Goal: Information Seeking & Learning: Learn about a topic

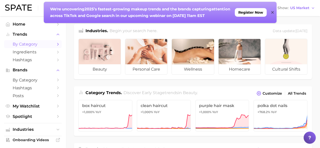
click at [29, 44] on span "by Category" at bounding box center [33, 44] width 40 height 5
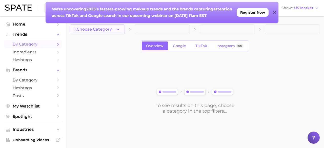
click at [119, 30] on icon "button" at bounding box center [117, 29] width 5 height 5
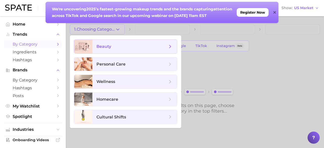
click at [110, 47] on span "beauty" at bounding box center [103, 46] width 15 height 5
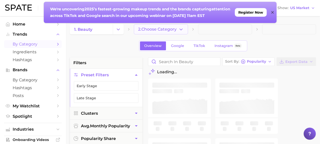
click at [176, 31] on span "2. Choose Category" at bounding box center [157, 29] width 38 height 5
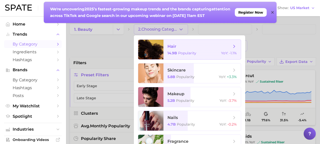
click at [175, 50] on span "hair 14.9b Popularity YoY : -1.1%" at bounding box center [201, 50] width 77 height 20
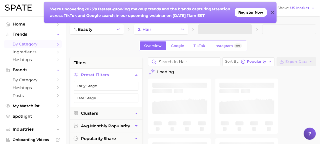
click at [272, 12] on icon at bounding box center [272, 12] width 3 height 3
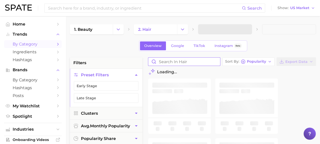
click at [185, 61] on input "Search in hair" at bounding box center [184, 62] width 72 height 8
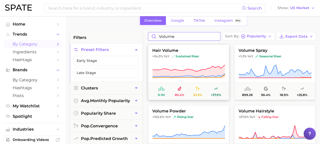
type input "volume"
click at [198, 55] on span "sustained riser" at bounding box center [185, 56] width 28 height 4
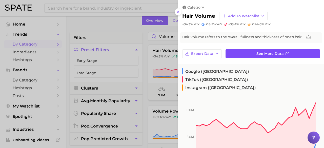
click at [257, 55] on span "See more data" at bounding box center [269, 54] width 27 height 4
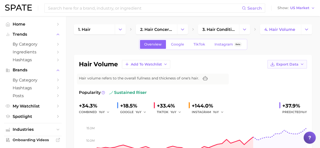
click at [276, 64] on button "Export Data" at bounding box center [286, 64] width 39 height 9
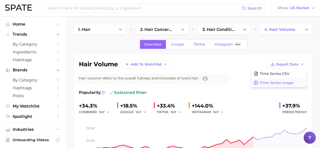
click at [271, 84] on span "Time Series Image" at bounding box center [277, 83] width 34 height 4
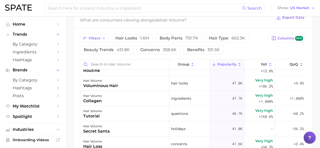
scroll to position [329, 0]
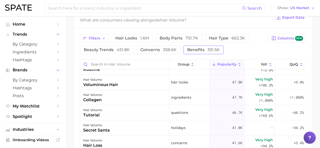
click at [200, 50] on span "benefits 351.5k" at bounding box center [203, 50] width 33 height 4
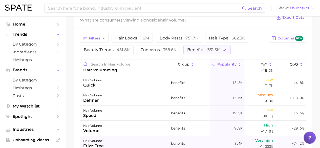
scroll to position [0, 0]
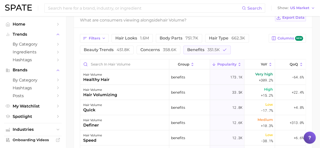
click at [288, 18] on span "Export Data" at bounding box center [293, 17] width 22 height 4
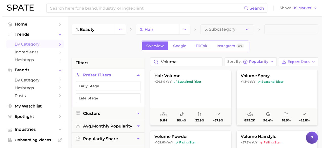
scroll to position [25, 0]
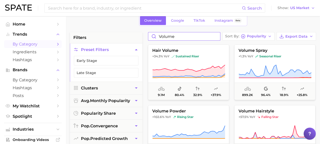
click at [178, 36] on input "volume" at bounding box center [184, 36] width 72 height 8
drag, startPoint x: 178, startPoint y: 36, endPoint x: 143, endPoint y: 36, distance: 34.6
type input "fluffy"
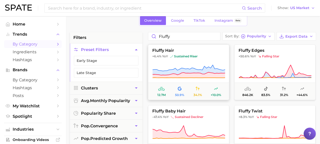
click at [174, 50] on span "fluffy hair" at bounding box center [188, 50] width 81 height 5
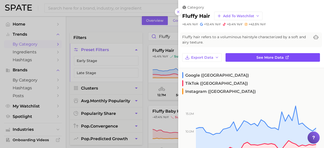
click at [248, 57] on link "See more data" at bounding box center [272, 57] width 94 height 9
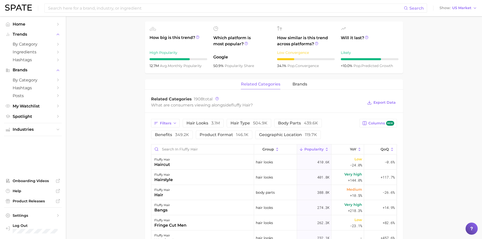
scroll to position [51, 0]
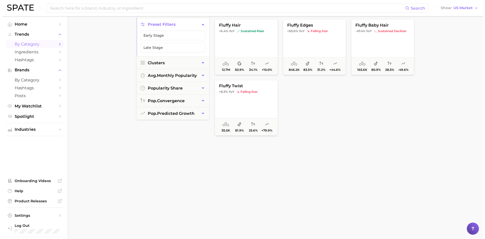
scroll to position [38, 0]
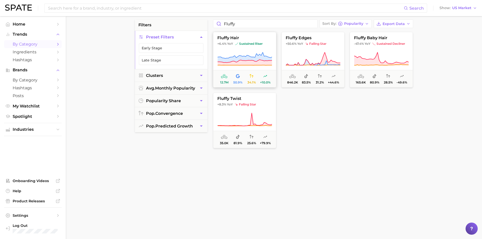
click at [255, 59] on icon at bounding box center [244, 57] width 54 height 10
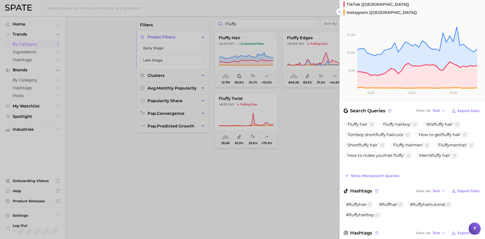
scroll to position [104, 0]
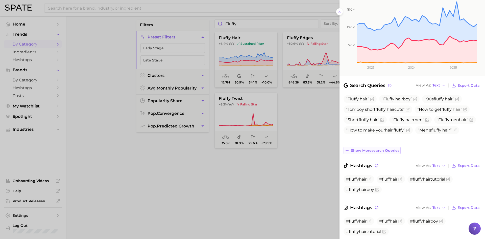
click at [323, 148] on span "Show more search queries" at bounding box center [375, 150] width 49 height 4
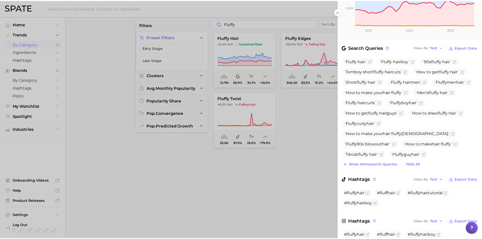
scroll to position [156, 0]
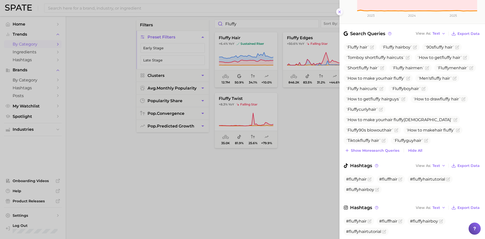
click at [323, 13] on line at bounding box center [340, 12] width 2 height 2
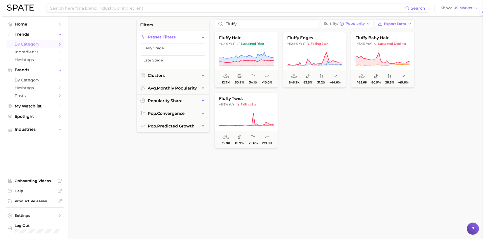
scroll to position [0, 0]
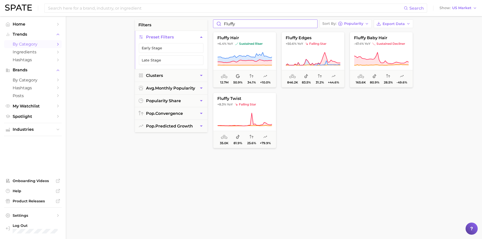
drag, startPoint x: 241, startPoint y: 25, endPoint x: 185, endPoint y: 39, distance: 58.3
click at [185, 39] on div "filters Preset Filters Early Stage Late Stage Clusters avg. monthly popularity …" at bounding box center [275, 177] width 281 height 317
type input "c"
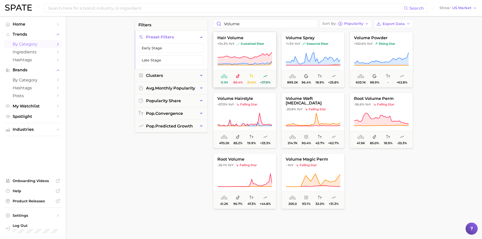
click at [238, 37] on span "hair volume" at bounding box center [244, 38] width 63 height 5
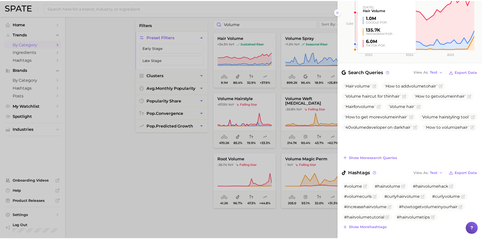
scroll to position [111, 0]
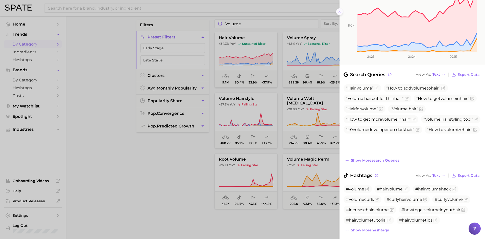
click at [323, 13] on line at bounding box center [340, 12] width 2 height 2
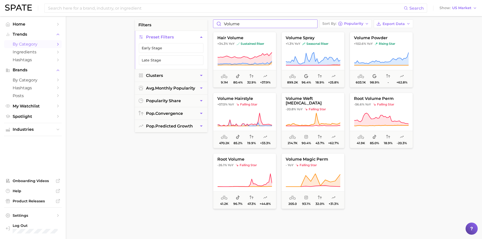
drag, startPoint x: 201, startPoint y: 28, endPoint x: 180, endPoint y: 29, distance: 21.0
click at [180, 29] on div "filters Preset Filters Early Stage Late Stage Clusters avg. monthly popularity …" at bounding box center [275, 177] width 281 height 317
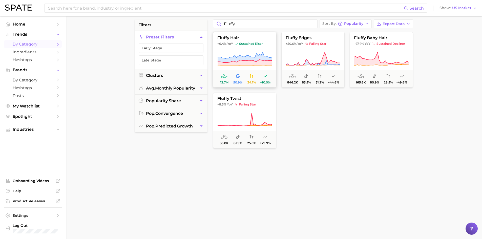
click at [246, 41] on button "fluffy hair +6.4% YoY sustained riser 12.7m 50.9% 34.1% +10.0%" at bounding box center [244, 60] width 63 height 56
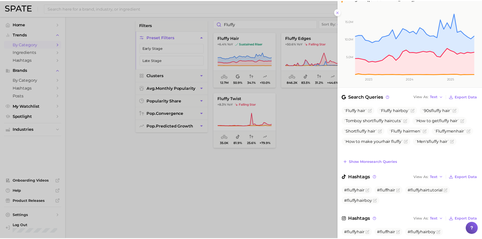
scroll to position [101, 0]
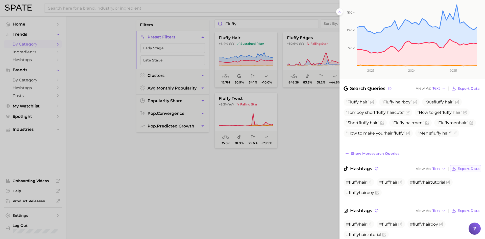
click at [323, 148] on span "Export Data" at bounding box center [469, 169] width 22 height 4
click at [323, 10] on rect at bounding box center [409, 29] width 138 height 74
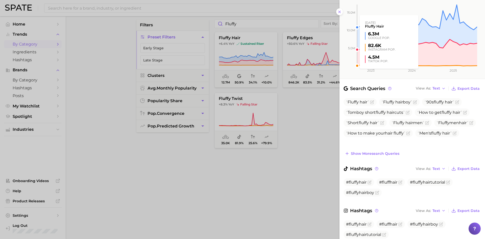
click at [323, 11] on rect at bounding box center [409, 29] width 138 height 74
click at [323, 13] on rect at bounding box center [409, 29] width 138 height 74
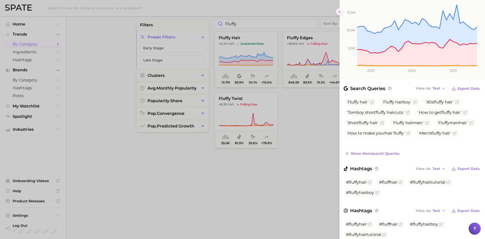
click at [323, 13] on icon at bounding box center [340, 12] width 4 height 4
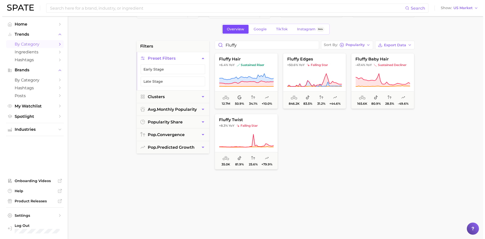
scroll to position [0, 0]
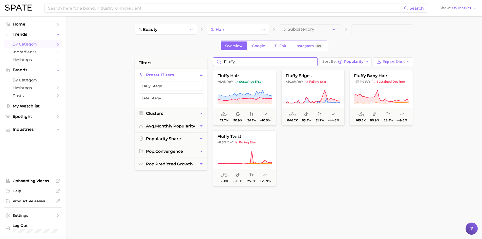
drag, startPoint x: 247, startPoint y: 64, endPoint x: 201, endPoint y: 64, distance: 46.0
click at [201, 64] on div "filters Preset Filters Early Stage Late Stage Clusters avg. monthly popularity …" at bounding box center [275, 215] width 281 height 317
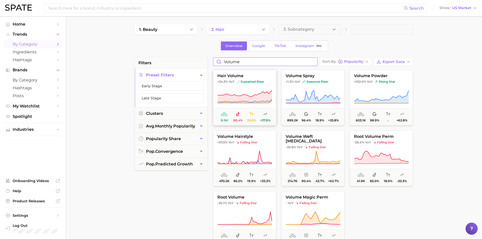
type input "volume"
click at [234, 76] on span "hair volume" at bounding box center [244, 76] width 63 height 5
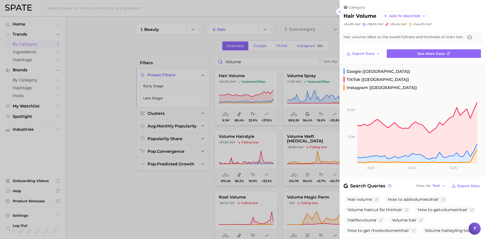
click at [323, 15] on h2 "hair volume" at bounding box center [360, 16] width 33 height 6
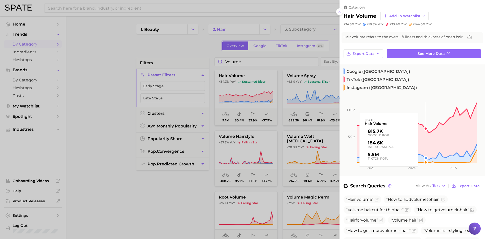
click at [323, 90] on rect at bounding box center [409, 127] width 138 height 74
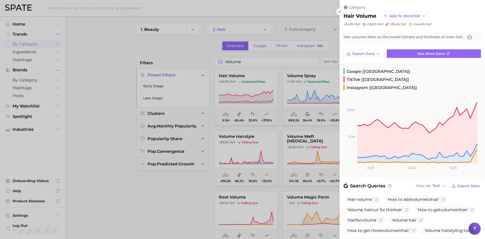
click at [323, 48] on div "category hair volume Add to Watchlist +34.3% YoY +18.5% YoY +33.4% YoY +144.0% …" at bounding box center [413, 221] width 146 height 442
click at [323, 52] on link "See more data" at bounding box center [434, 53] width 94 height 9
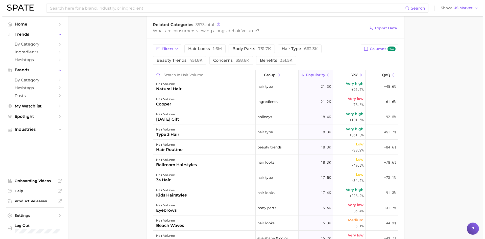
scroll to position [784, 0]
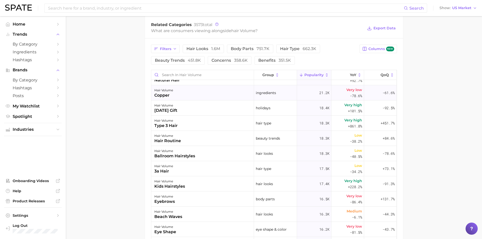
click at [166, 96] on div "copper" at bounding box center [163, 95] width 19 height 6
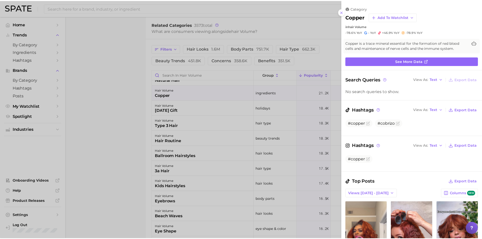
scroll to position [0, 0]
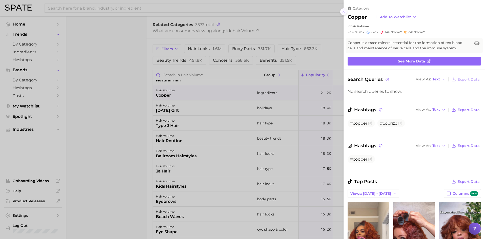
click at [323, 13] on button at bounding box center [344, 11] width 7 height 7
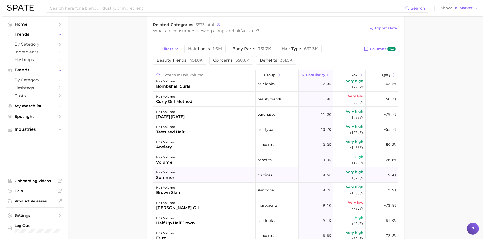
scroll to position [1163, 0]
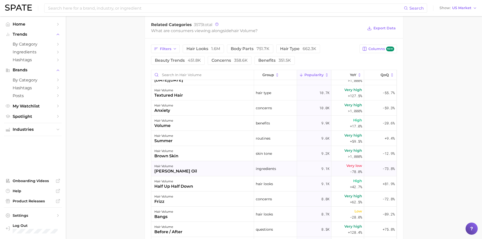
click at [194, 148] on div "hair volume [PERSON_NAME] oil" at bounding box center [202, 168] width 103 height 15
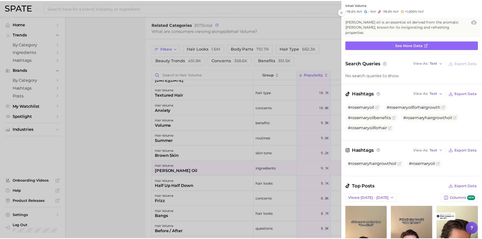
scroll to position [51, 0]
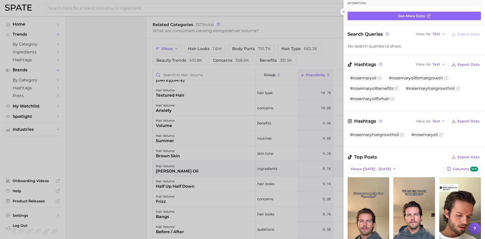
click at [323, 13] on icon at bounding box center [344, 12] width 4 height 4
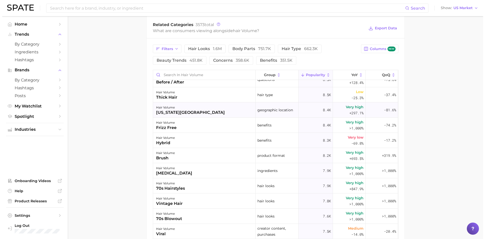
scroll to position [1315, 0]
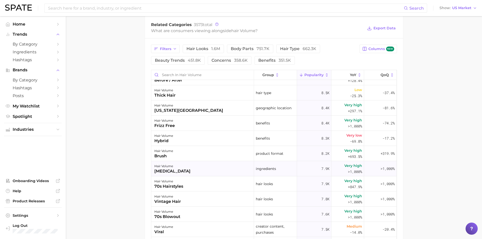
click at [202, 148] on div "hair volume [MEDICAL_DATA]" at bounding box center [202, 168] width 103 height 15
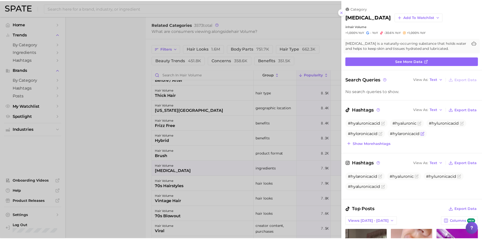
scroll to position [0, 0]
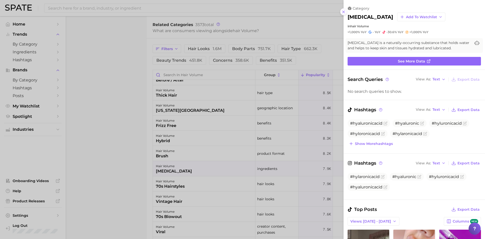
click at [323, 13] on icon at bounding box center [344, 12] width 4 height 4
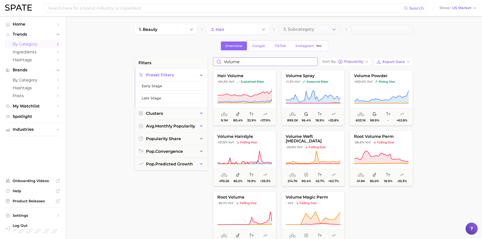
drag, startPoint x: 242, startPoint y: 62, endPoint x: 186, endPoint y: 62, distance: 56.6
click at [187, 63] on div "filters Preset Filters Early Stage Late Stage Clusters avg. monthly popularity …" at bounding box center [275, 215] width 281 height 317
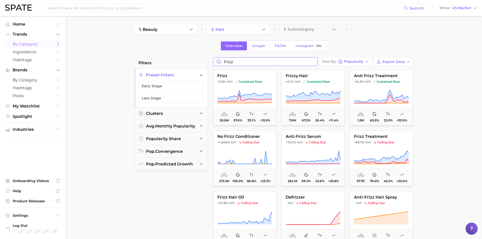
type input "frizz"
click at [254, 80] on span "sustained riser" at bounding box center [249, 82] width 28 height 4
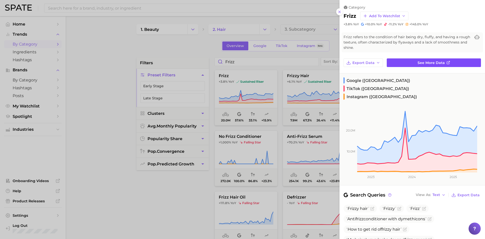
click at [323, 62] on span "See more data" at bounding box center [431, 63] width 27 height 4
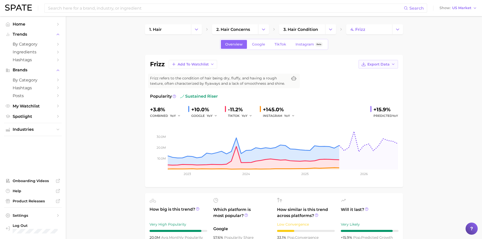
click at [323, 68] on button "Export Data" at bounding box center [377, 64] width 39 height 9
click at [323, 82] on span "Time Series Image" at bounding box center [368, 83] width 34 height 4
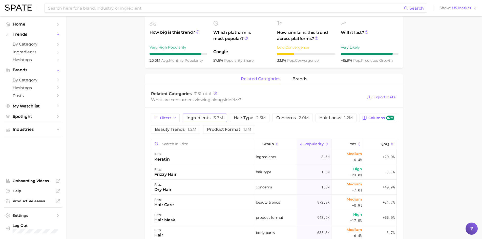
click at [211, 119] on span "ingredients 3.7m" at bounding box center [204, 118] width 37 height 4
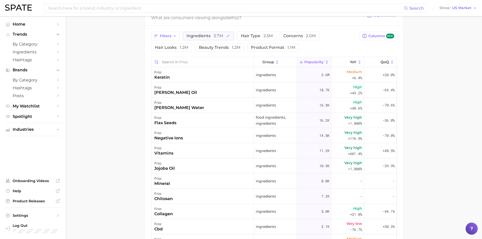
scroll to position [260, 0]
click at [311, 63] on span "Popularity" at bounding box center [313, 61] width 19 height 4
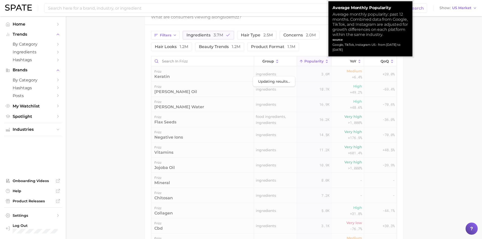
click at [309, 73] on div "3.6m" at bounding box center [314, 73] width 34 height 15
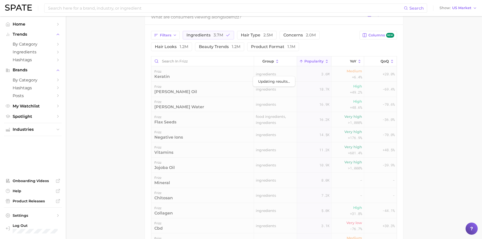
click at [323, 61] on icon at bounding box center [326, 61] width 5 height 5
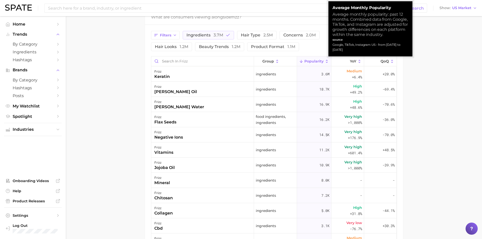
click at [323, 60] on icon at bounding box center [326, 61] width 5 height 5
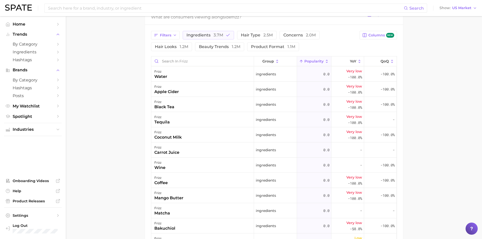
click at [323, 95] on main "1. hair 2. hair concerns 3. hair condition 4. frizz Overview Google TikTok Inst…" at bounding box center [274, 42] width 416 height 570
click at [186, 49] on span "1.2m" at bounding box center [184, 46] width 9 height 5
click at [208, 37] on button "ingredients 3.7m" at bounding box center [208, 35] width 51 height 9
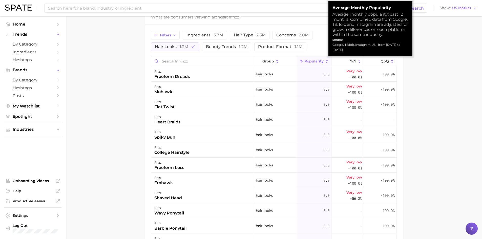
click at [323, 61] on icon at bounding box center [326, 61] width 5 height 5
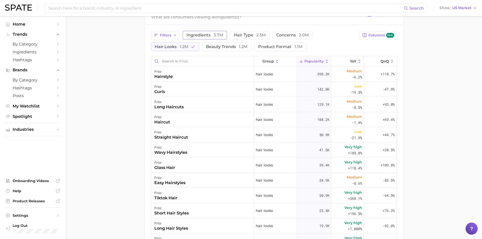
click at [213, 37] on span "3.7m" at bounding box center [218, 35] width 10 height 5
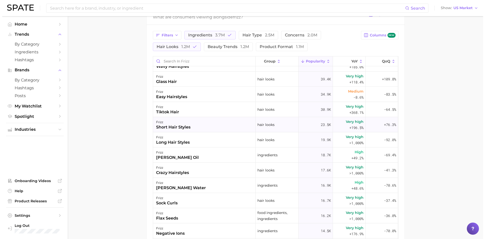
scroll to position [126, 0]
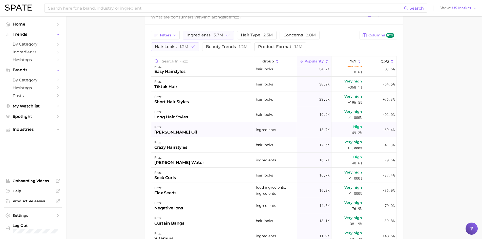
click at [189, 132] on div "frizz [PERSON_NAME] oil" at bounding box center [202, 129] width 103 height 15
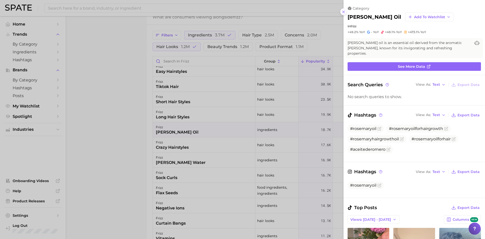
scroll to position [0, 0]
click at [323, 12] on button at bounding box center [344, 11] width 7 height 7
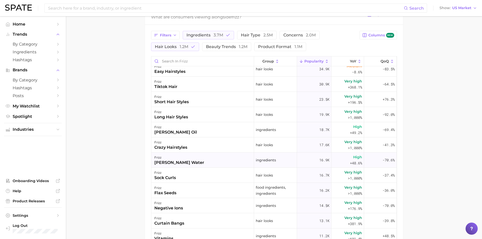
click at [189, 148] on div "[PERSON_NAME] water" at bounding box center [179, 163] width 50 height 6
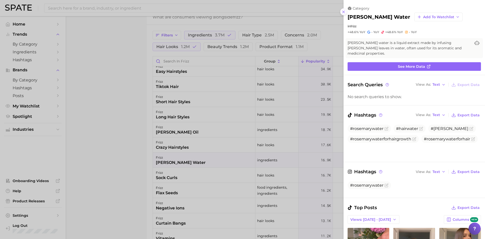
click at [323, 13] on line at bounding box center [344, 12] width 2 height 2
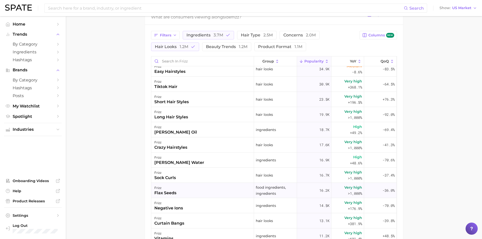
click at [216, 148] on div "frizz flax seeds" at bounding box center [202, 190] width 103 height 15
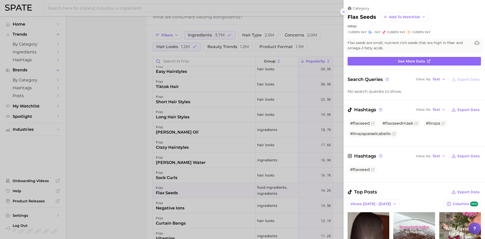
click at [323, 9] on button at bounding box center [344, 11] width 7 height 7
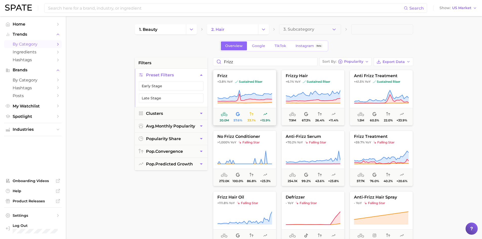
click at [234, 86] on button "frizz +3.8% YoY sustained riser 20.0m 57.6% 33.1% +15.9%" at bounding box center [244, 98] width 63 height 56
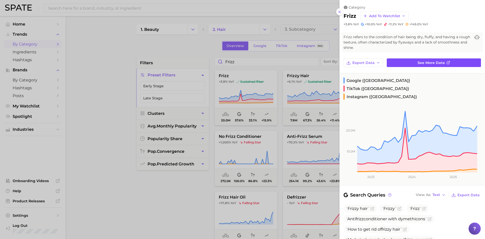
click at [323, 61] on span "See more data" at bounding box center [431, 63] width 27 height 4
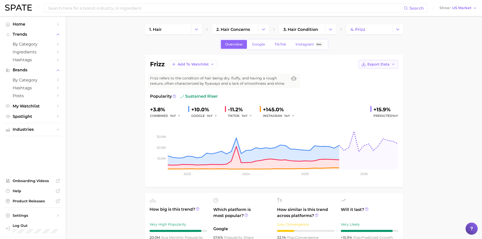
click at [323, 64] on span "Export Data" at bounding box center [378, 64] width 22 height 4
click at [323, 82] on span "Time Series Image" at bounding box center [368, 83] width 34 height 4
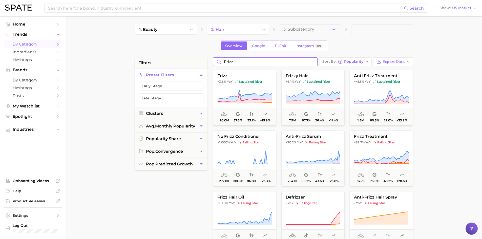
drag, startPoint x: 236, startPoint y: 61, endPoint x: 210, endPoint y: 64, distance: 25.9
click at [210, 64] on div "filters Preset Filters Early Stage Late Stage Clusters avg. monthly popularity …" at bounding box center [275, 215] width 281 height 317
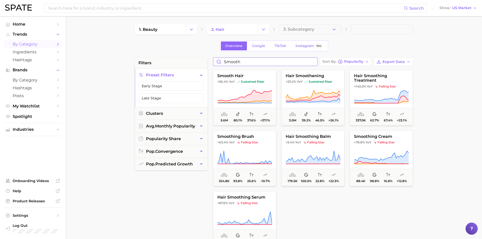
drag, startPoint x: 248, startPoint y: 62, endPoint x: 199, endPoint y: 68, distance: 49.5
click at [199, 68] on div "filters Preset Filters Early Stage Late Stage Clusters avg. monthly popularity …" at bounding box center [275, 215] width 281 height 317
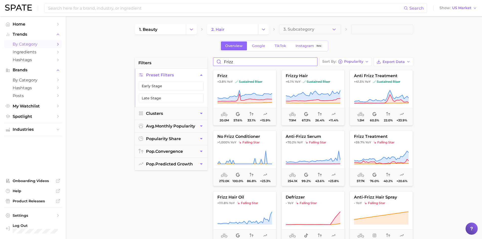
drag, startPoint x: 239, startPoint y: 61, endPoint x: 211, endPoint y: 63, distance: 27.6
click at [211, 63] on div "frizz Sort By Popularity Export Data frizz +3.8% YoY sustained riser 20.0m 57.6…" at bounding box center [312, 185] width 205 height 256
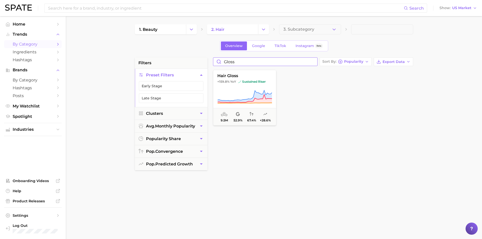
drag, startPoint x: 247, startPoint y: 62, endPoint x: 225, endPoint y: 62, distance: 21.7
click at [225, 62] on input "gloss" at bounding box center [265, 62] width 104 height 8
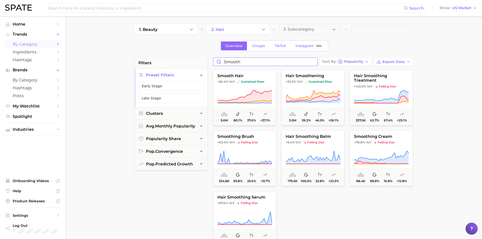
drag, startPoint x: 248, startPoint y: 60, endPoint x: 213, endPoint y: 61, distance: 34.6
click at [213, 61] on input "smooth" at bounding box center [265, 62] width 104 height 8
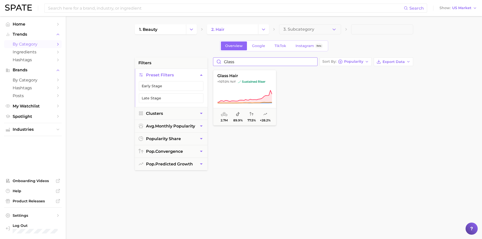
drag, startPoint x: 241, startPoint y: 62, endPoint x: 221, endPoint y: 62, distance: 20.5
click at [221, 62] on input "glass" at bounding box center [265, 62] width 104 height 8
click at [234, 75] on span "hair gloss" at bounding box center [244, 76] width 63 height 5
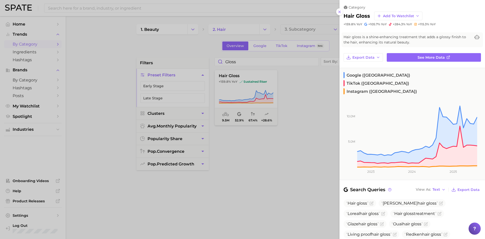
click at [248, 58] on div at bounding box center [242, 119] width 485 height 239
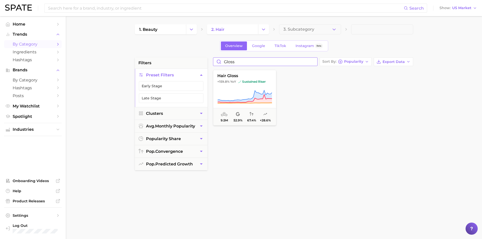
click at [246, 59] on input "gloss" at bounding box center [265, 62] width 104 height 8
click at [238, 64] on input "gloss" at bounding box center [265, 62] width 104 height 8
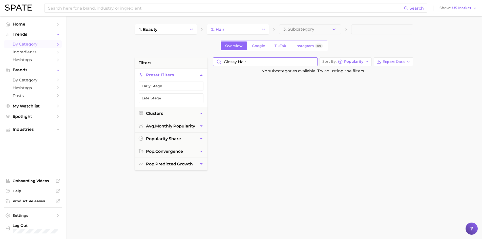
drag, startPoint x: 246, startPoint y: 62, endPoint x: 237, endPoint y: 62, distance: 9.4
click at [237, 62] on input "glossy hair" at bounding box center [265, 62] width 104 height 8
click at [315, 62] on input "glossy" at bounding box center [265, 62] width 104 height 8
drag, startPoint x: 261, startPoint y: 62, endPoint x: 202, endPoint y: 62, distance: 59.9
click at [202, 62] on div "filters Preset Filters Early Stage Late Stage Clusters avg. monthly popularity …" at bounding box center [275, 215] width 281 height 317
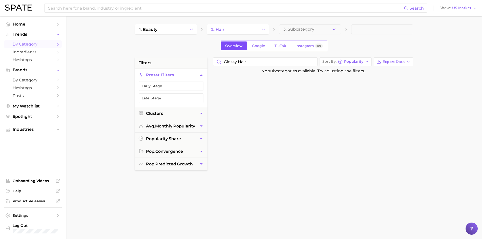
drag, startPoint x: 238, startPoint y: 46, endPoint x: 238, endPoint y: 49, distance: 2.8
click at [238, 46] on span "Overview" at bounding box center [233, 46] width 17 height 4
drag, startPoint x: 249, startPoint y: 61, endPoint x: 209, endPoint y: 61, distance: 40.5
click at [209, 61] on div "filters Preset Filters Early Stage Late Stage Clusters avg. monthly popularity …" at bounding box center [275, 215] width 281 height 317
type input "glossy hair"
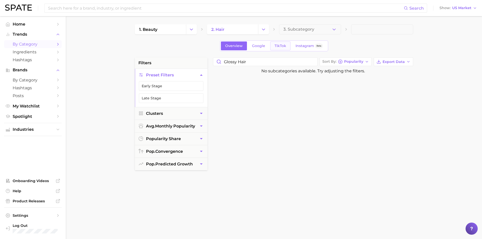
click at [284, 47] on span "TikTok" at bounding box center [280, 46] width 12 height 4
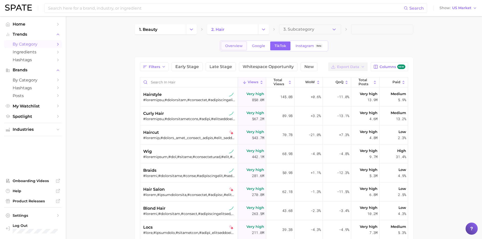
click at [245, 48] on link "Overview" at bounding box center [234, 45] width 26 height 9
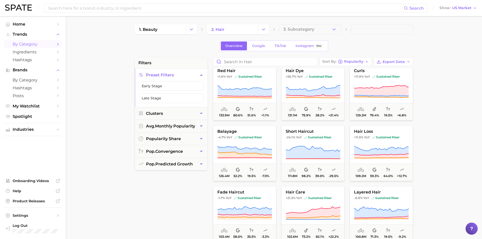
scroll to position [506, 0]
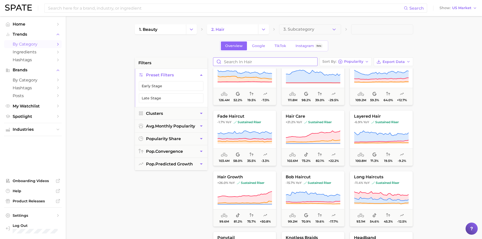
click at [247, 61] on input "Search in hair" at bounding box center [265, 62] width 104 height 8
type input "smooth"
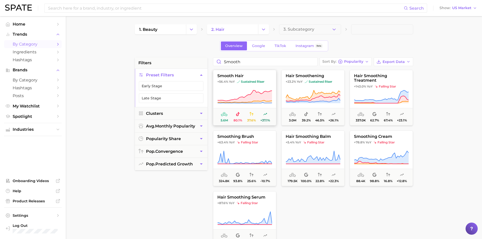
click at [241, 77] on span "smooth hair" at bounding box center [244, 76] width 63 height 5
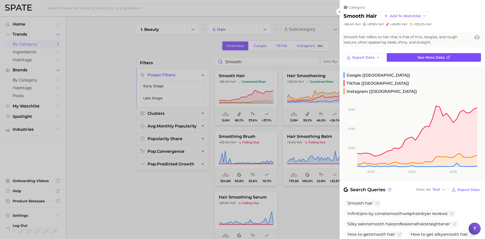
click at [323, 58] on span "See more data" at bounding box center [431, 57] width 27 height 4
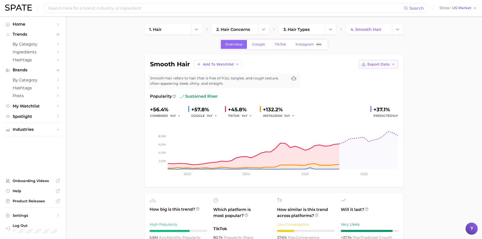
click at [323, 67] on button "Export Data" at bounding box center [377, 64] width 39 height 9
click at [323, 81] on span "Time Series Image" at bounding box center [368, 83] width 34 height 4
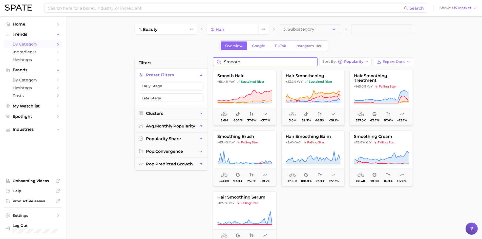
drag, startPoint x: 245, startPoint y: 60, endPoint x: 216, endPoint y: 61, distance: 29.4
click at [216, 61] on input "smooth" at bounding box center [265, 62] width 104 height 8
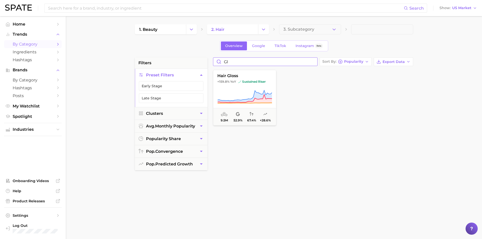
type input "g"
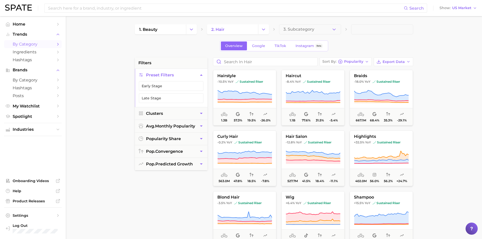
click at [25, 43] on span "by Category" at bounding box center [33, 44] width 40 height 5
click at [55, 44] on link "by Category" at bounding box center [33, 44] width 58 height 8
click at [264, 25] on button "Change Category" at bounding box center [263, 29] width 11 height 10
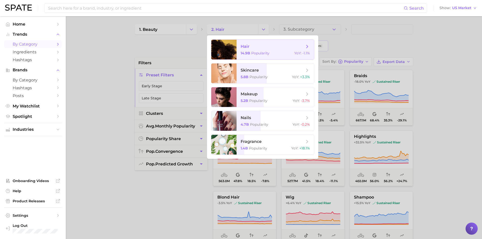
click at [250, 49] on span "hair" at bounding box center [272, 47] width 64 height 6
